Goal: Transaction & Acquisition: Download file/media

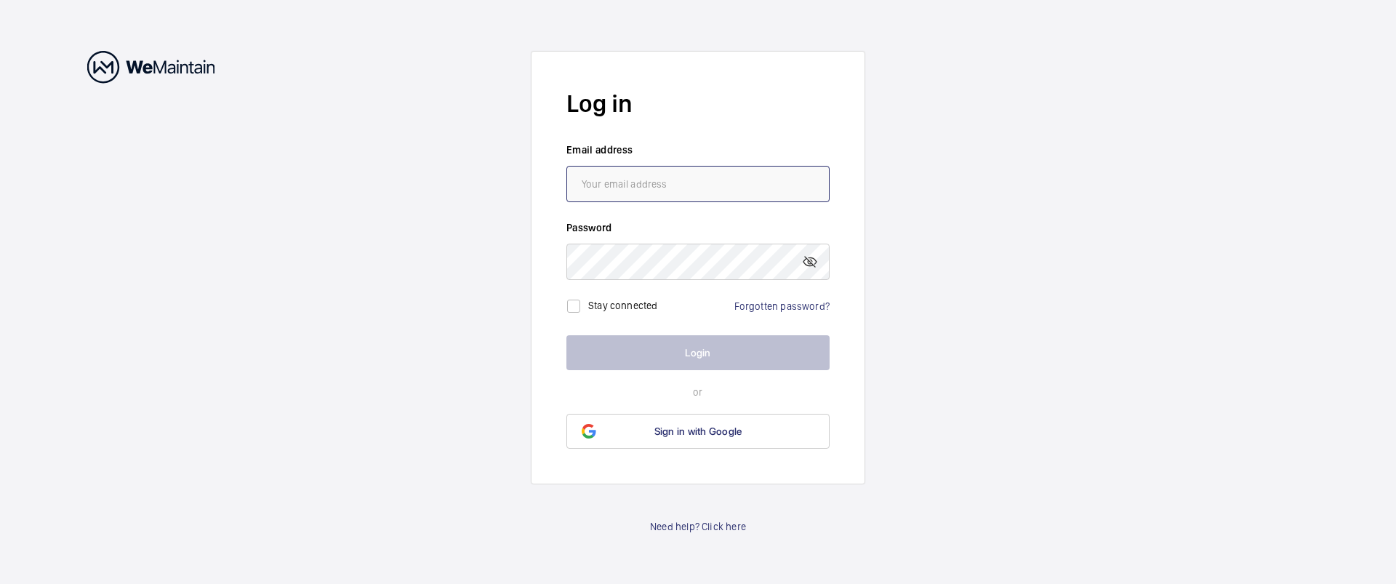
type input "[PERSON_NAME][EMAIL_ADDRESS][DOMAIN_NAME]"
click at [694, 361] on button "Login" at bounding box center [698, 352] width 263 height 35
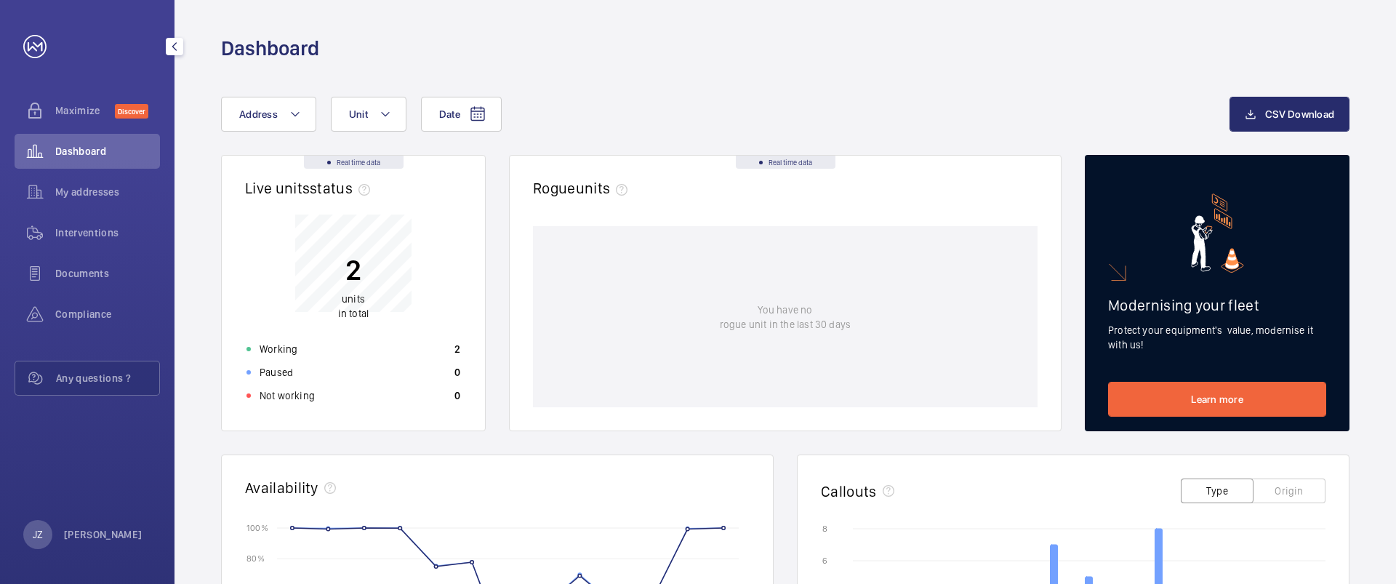
click at [353, 299] on span "units" at bounding box center [353, 299] width 23 height 12
click at [70, 225] on span "Interventions" at bounding box center [107, 232] width 105 height 15
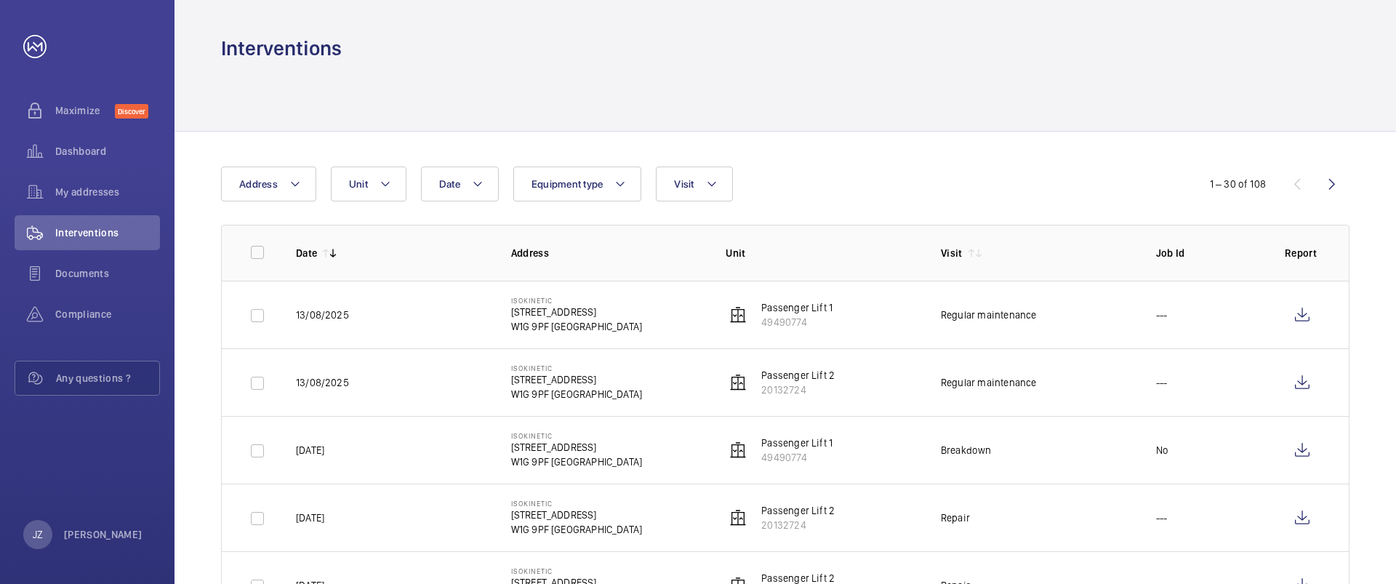
scroll to position [73, 0]
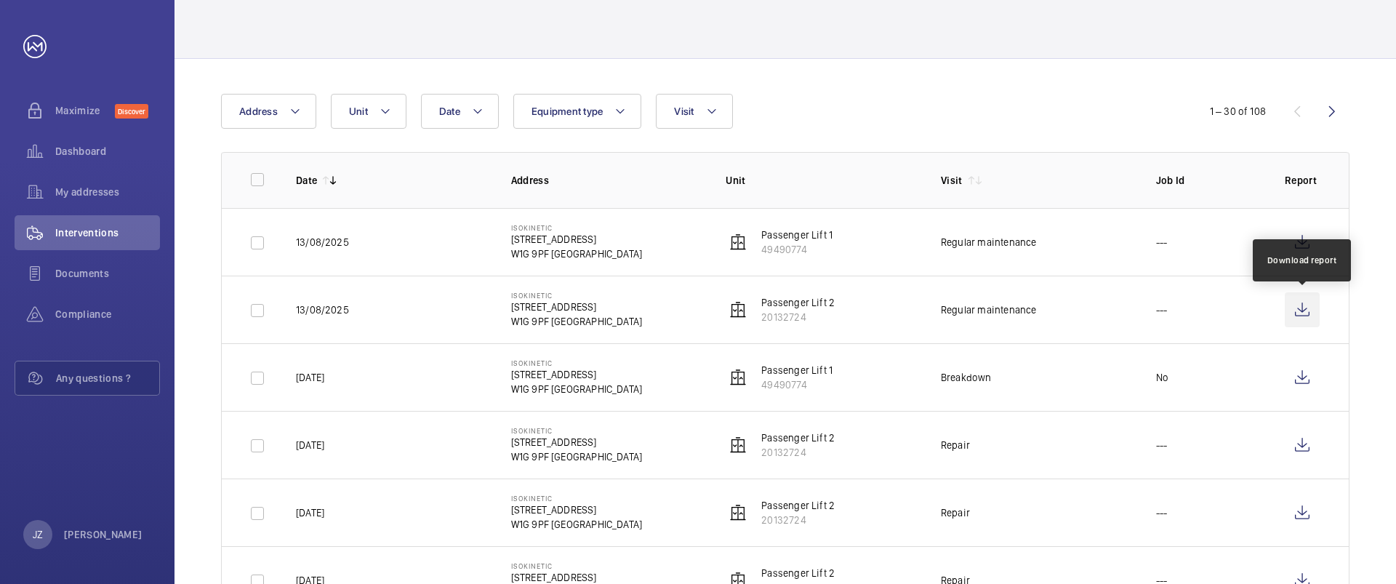
click at [1303, 312] on wm-front-icon-button at bounding box center [1302, 309] width 35 height 35
